Goal: Task Accomplishment & Management: Complete application form

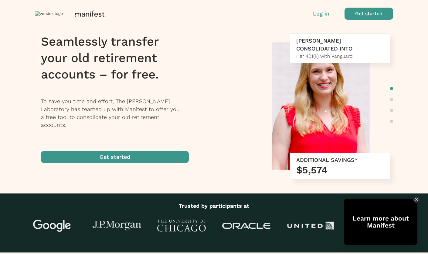
click at [116, 151] on span "button" at bounding box center [115, 157] width 148 height 12
